Goal: Information Seeking & Learning: Learn about a topic

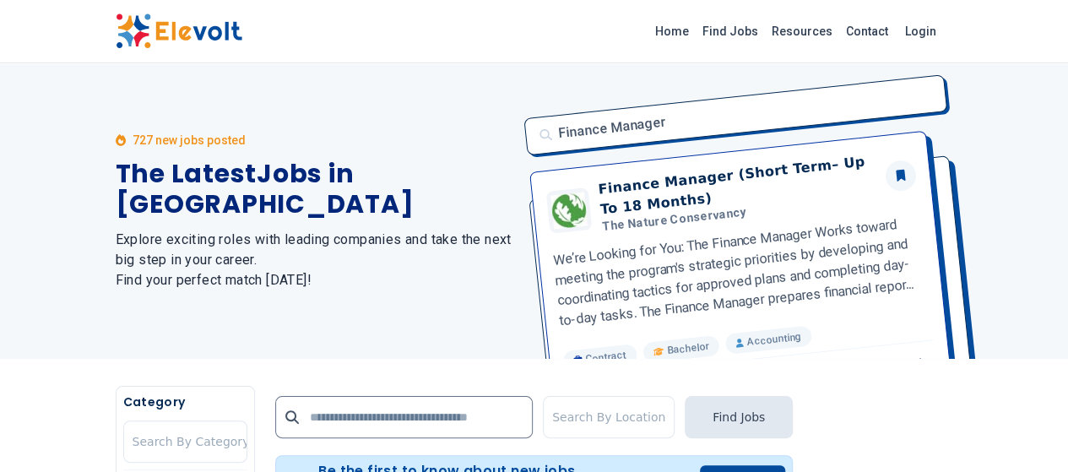
click at [116, 35] on img at bounding box center [179, 31] width 127 height 35
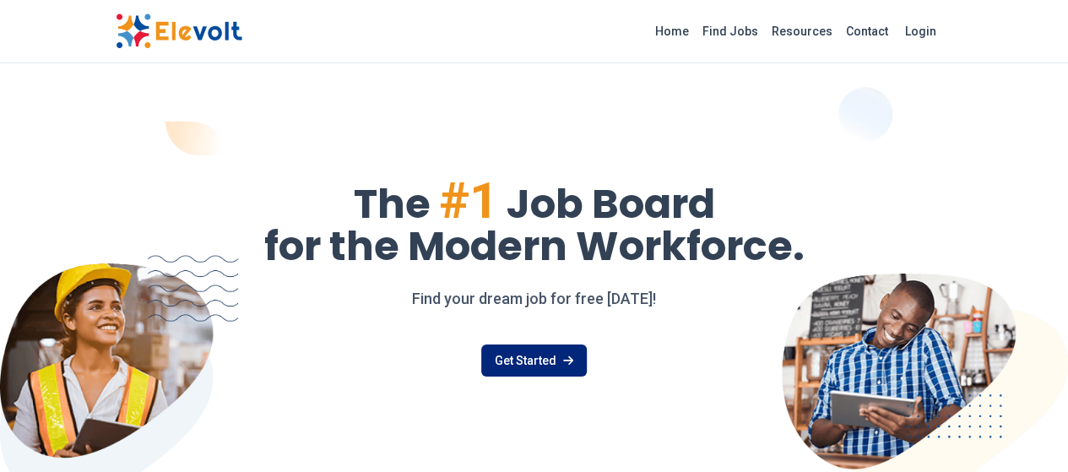
click at [505, 360] on link "Get Started" at bounding box center [533, 360] width 105 height 32
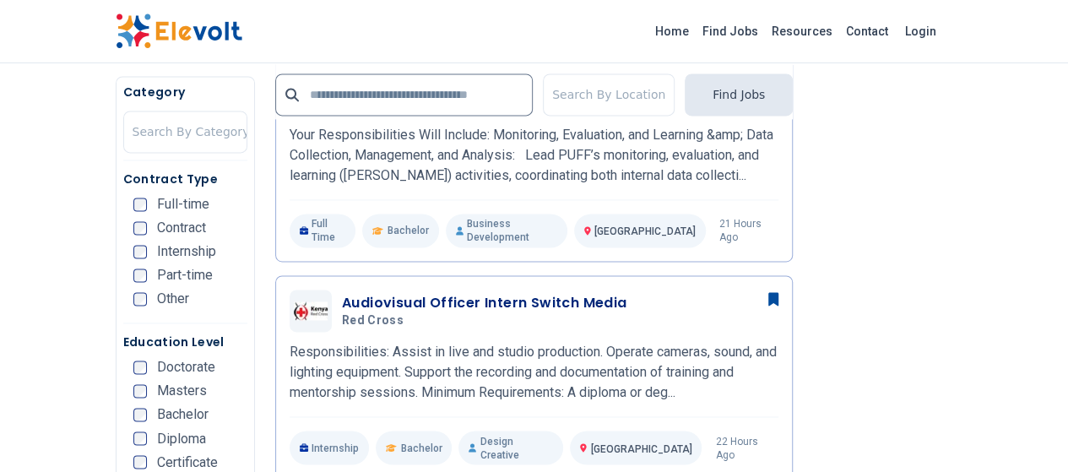
scroll to position [1160, 0]
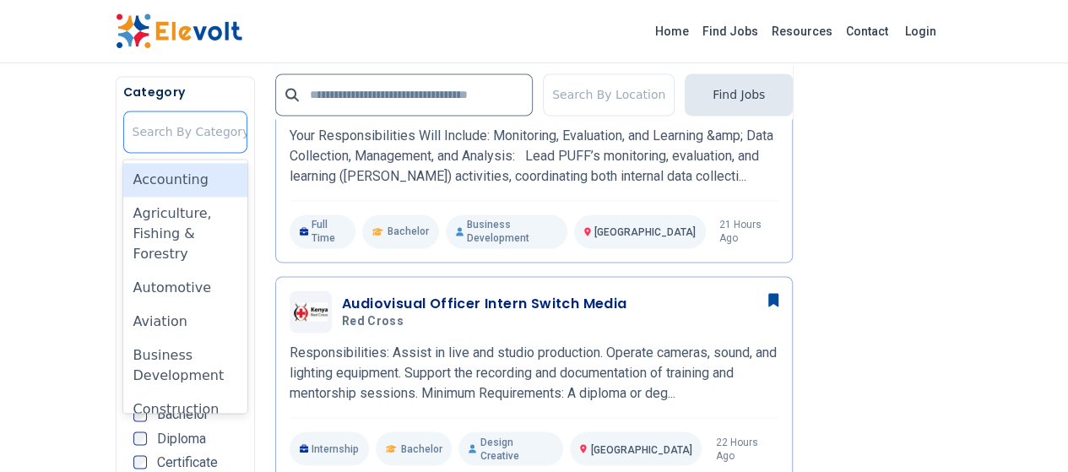
click at [133, 129] on div at bounding box center [191, 132] width 117 height 34
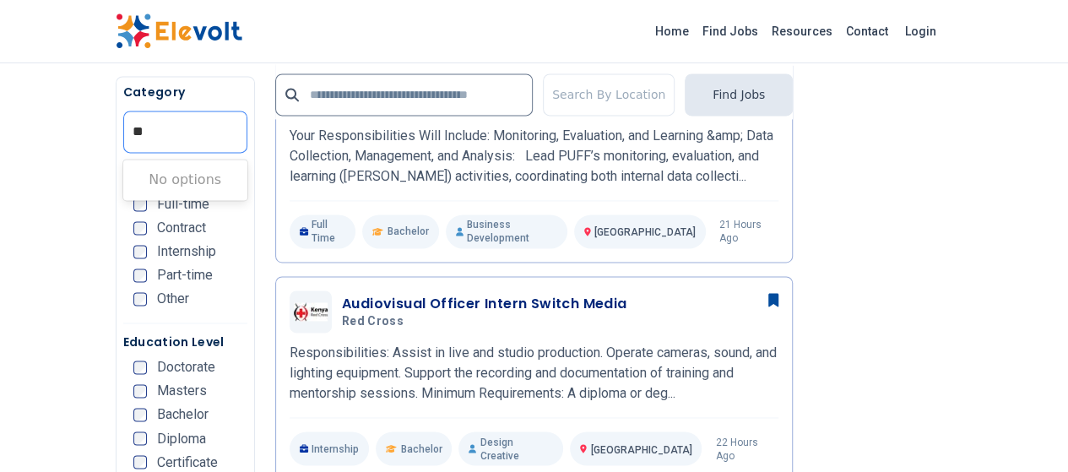
type input "*"
type input "**"
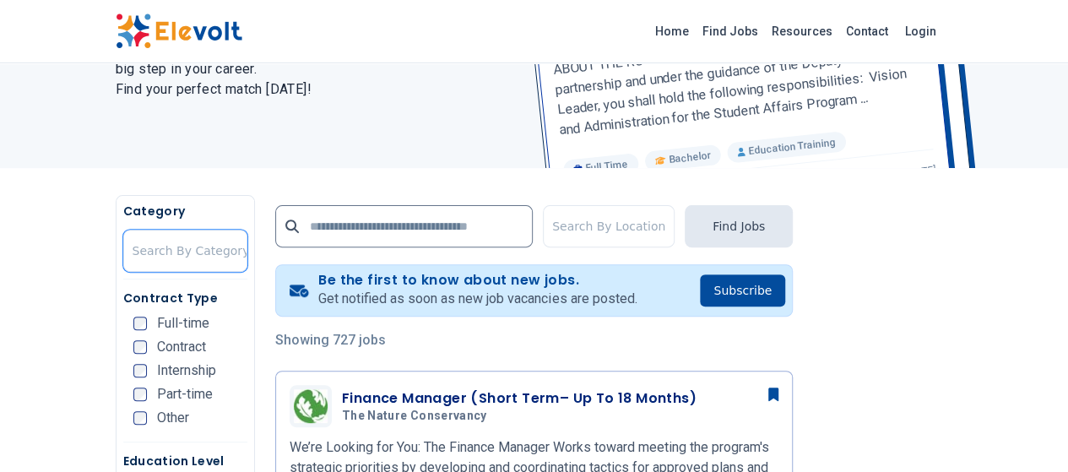
scroll to position [206, 0]
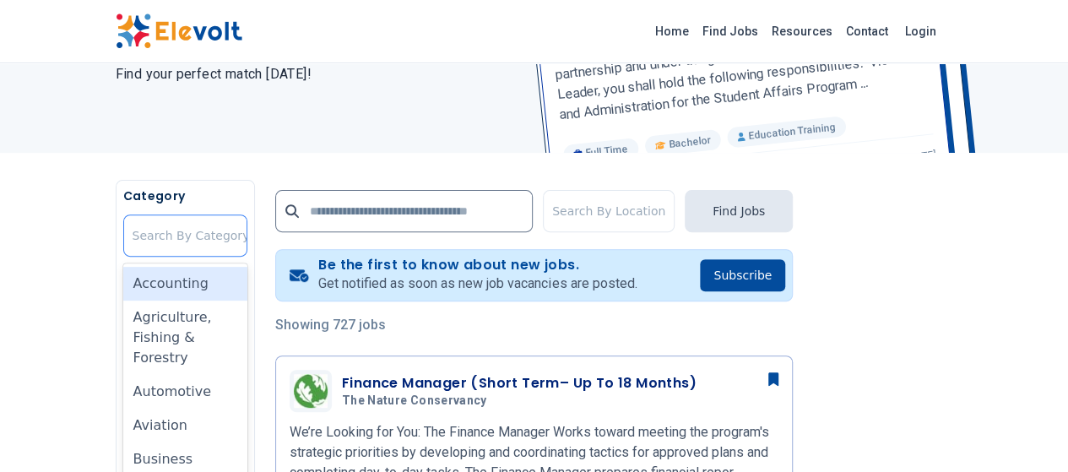
click at [133, 232] on div at bounding box center [191, 236] width 117 height 34
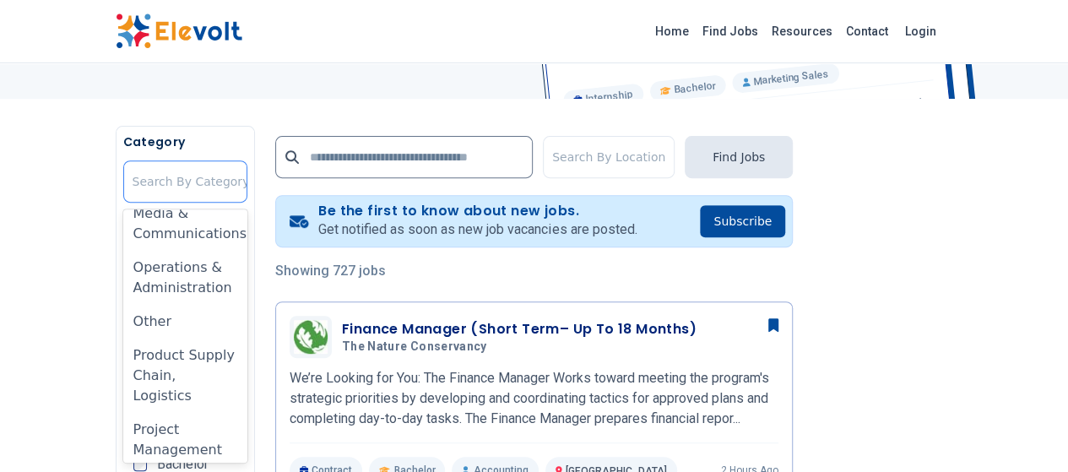
scroll to position [1178, 0]
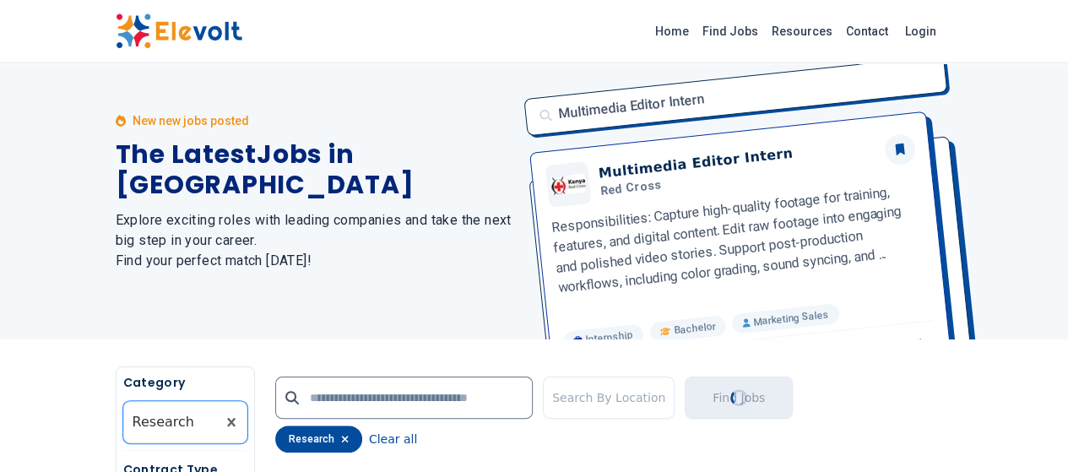
scroll to position [0, 0]
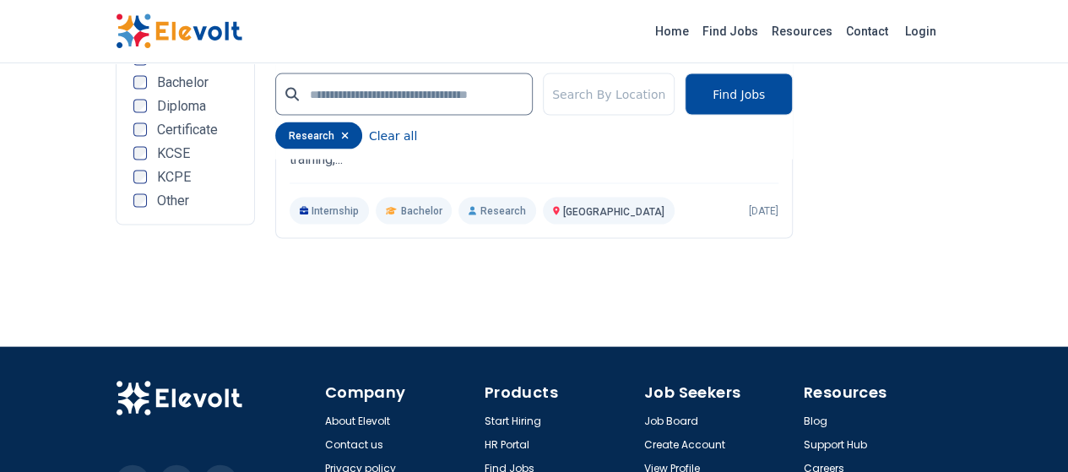
scroll to position [1694, 0]
